Goal: Communication & Community: Answer question/provide support

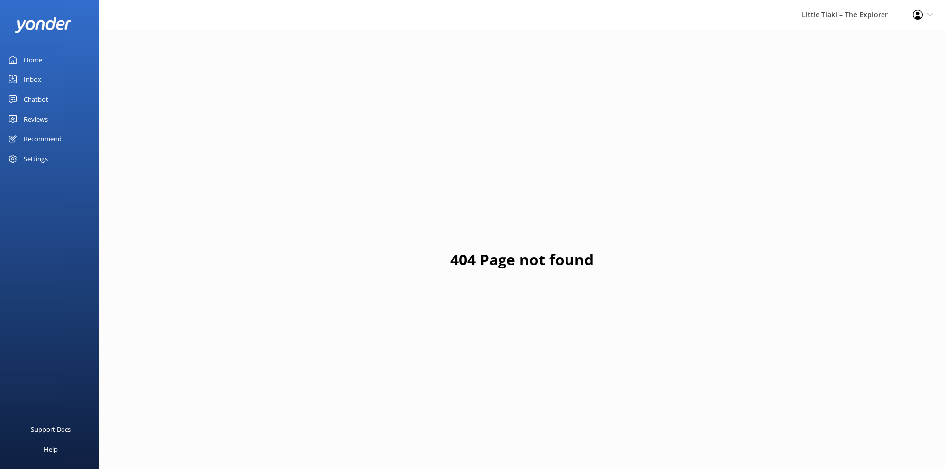
click at [60, 76] on link "Inbox" at bounding box center [49, 79] width 99 height 20
